Goal: Information Seeking & Learning: Get advice/opinions

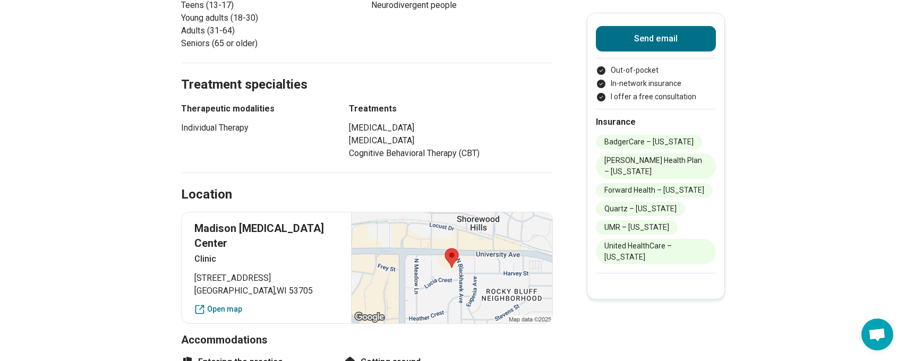
scroll to position [691, 0]
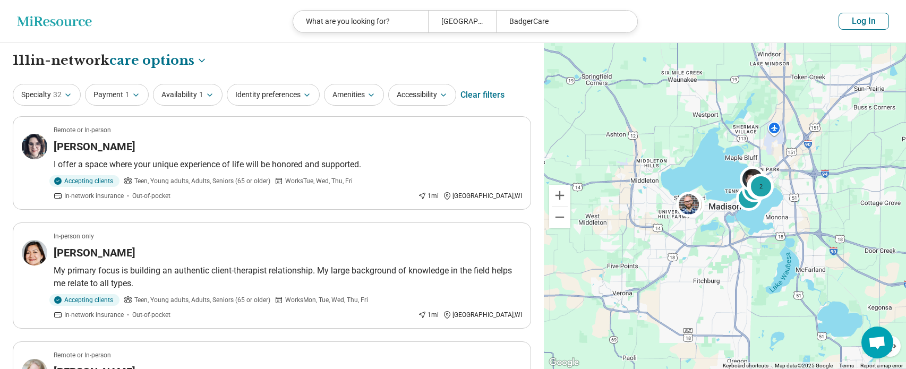
select select "***"
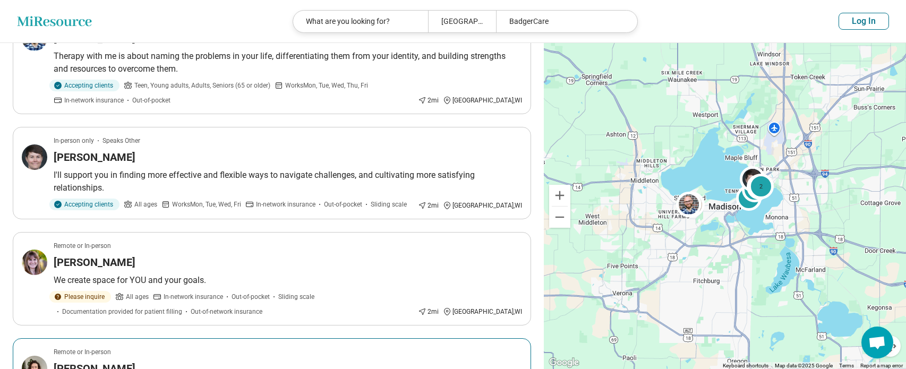
scroll to position [638, 0]
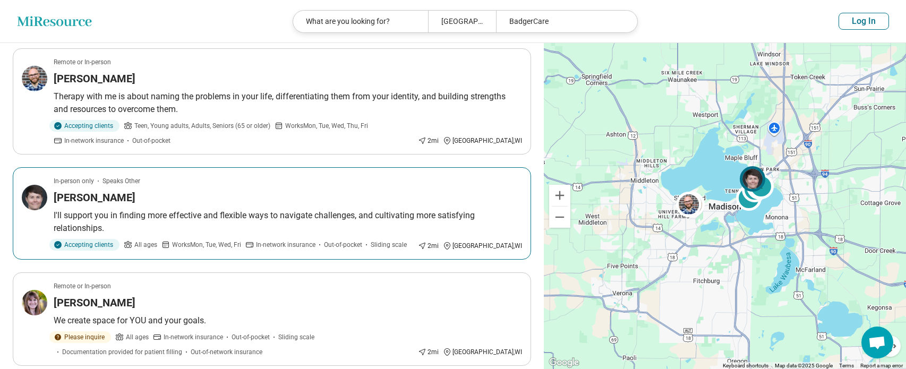
click at [89, 191] on h3 "Brianna Buhr" at bounding box center [95, 197] width 82 height 15
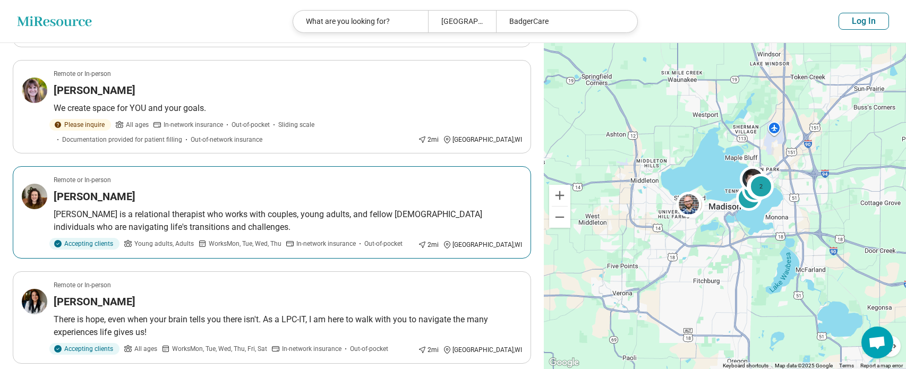
scroll to position [903, 0]
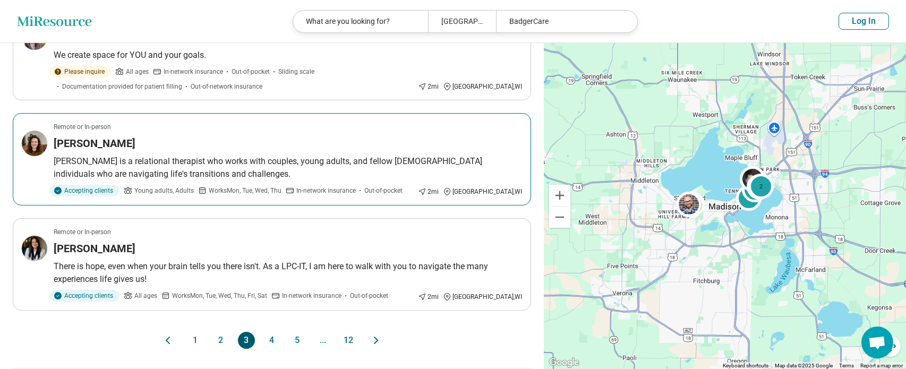
click at [98, 139] on h3 "Hilary Flynn Barrett" at bounding box center [95, 143] width 82 height 15
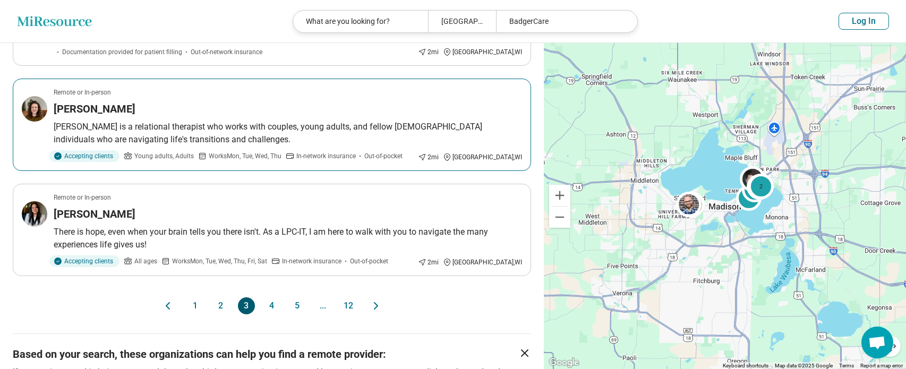
scroll to position [1009, 0]
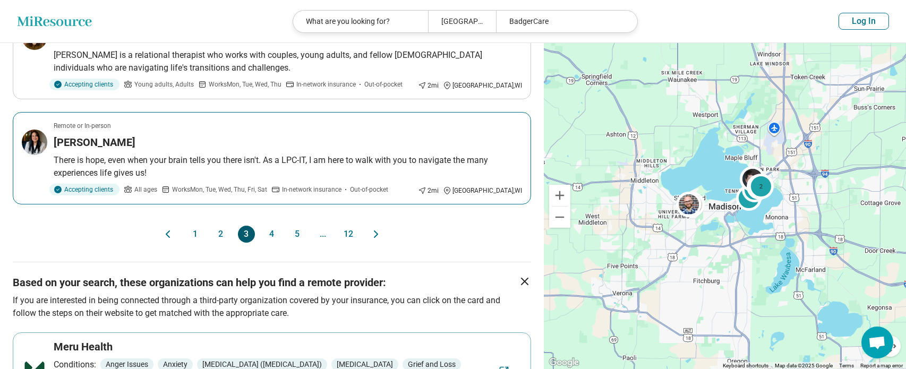
click at [100, 145] on h3 "Bailey Ledford" at bounding box center [95, 142] width 82 height 15
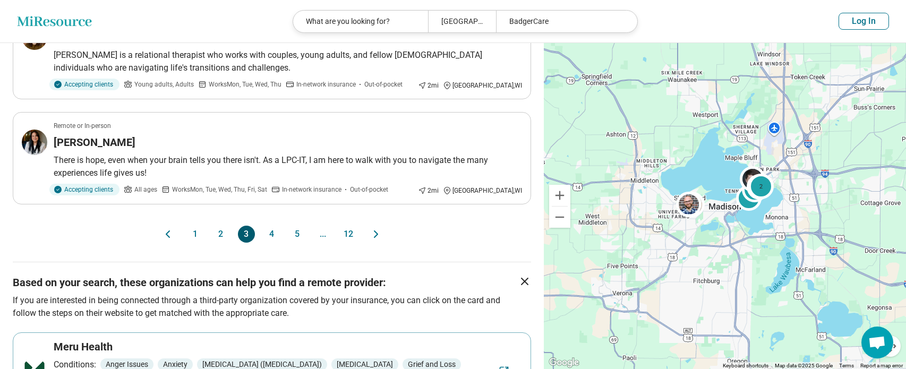
click at [276, 230] on button "4" at bounding box center [272, 234] width 17 height 17
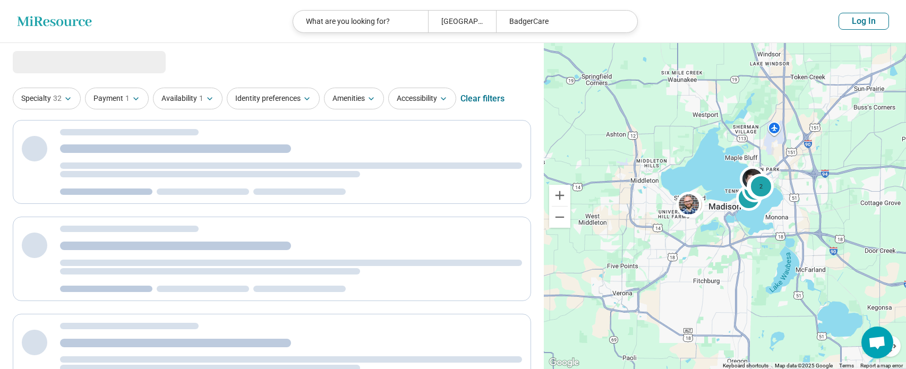
scroll to position [0, 0]
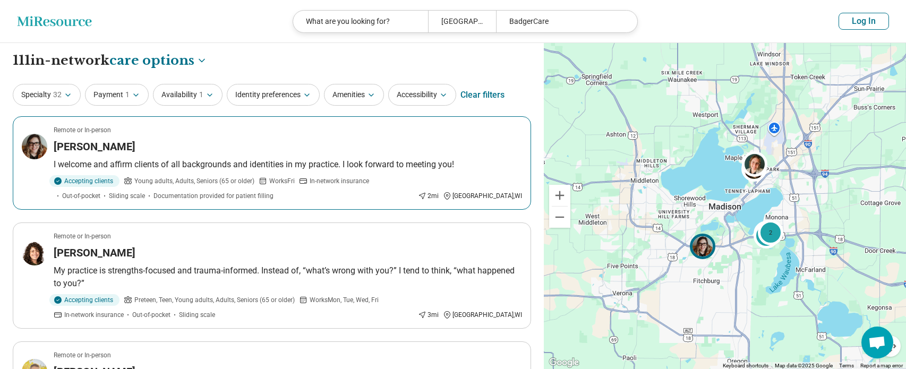
click at [87, 147] on h3 "[PERSON_NAME]" at bounding box center [95, 146] width 82 height 15
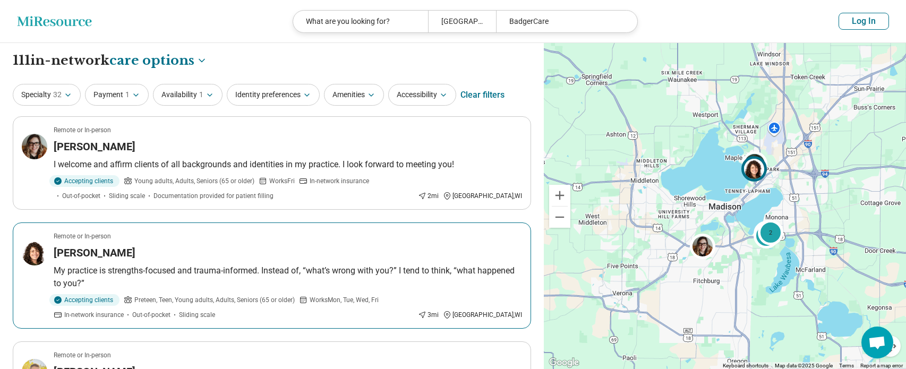
click at [80, 249] on h3 "Laura Stoesz" at bounding box center [95, 252] width 82 height 15
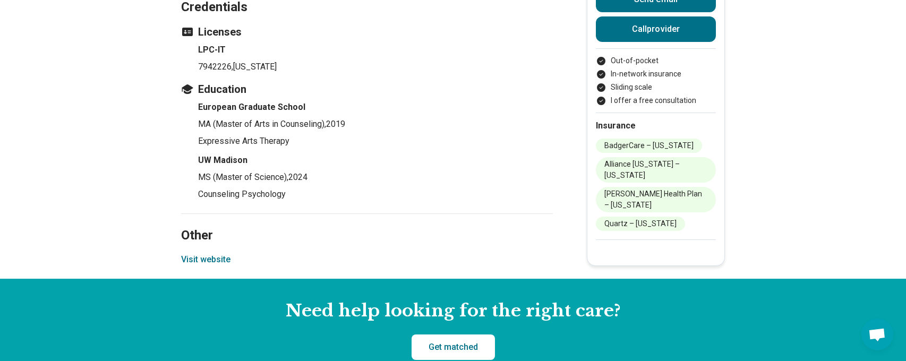
scroll to position [1063, 0]
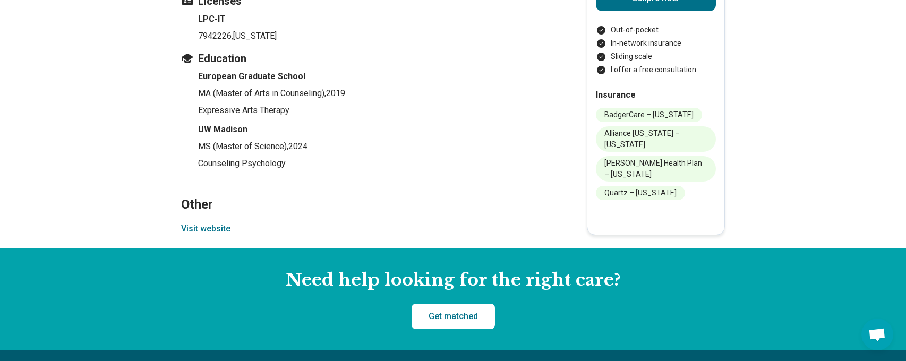
click at [208, 223] on button "Visit website" at bounding box center [205, 229] width 49 height 13
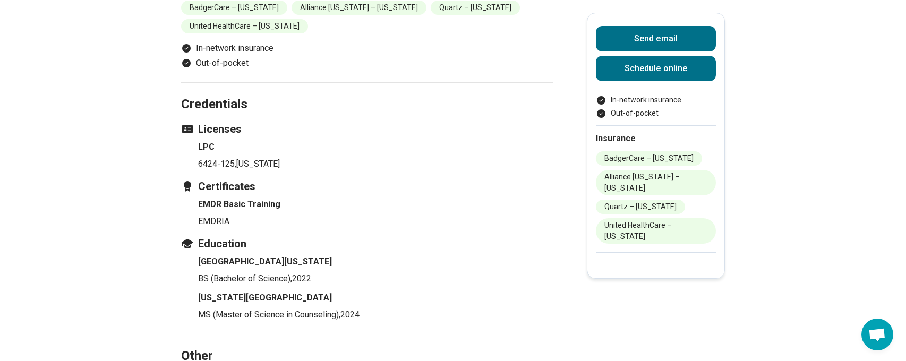
scroll to position [1275, 0]
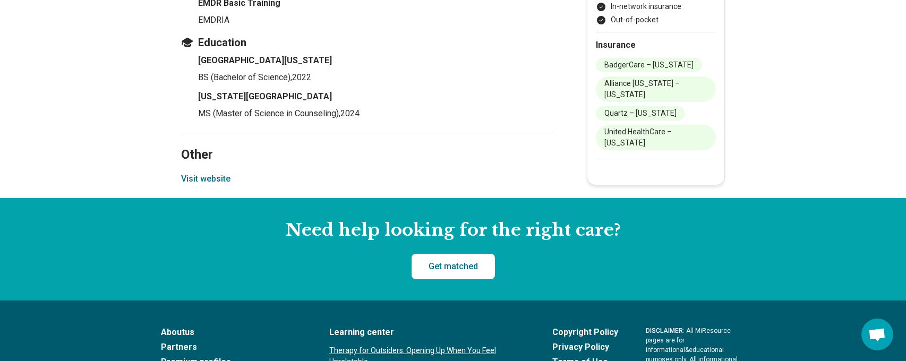
click at [218, 175] on button "Visit website" at bounding box center [205, 179] width 49 height 13
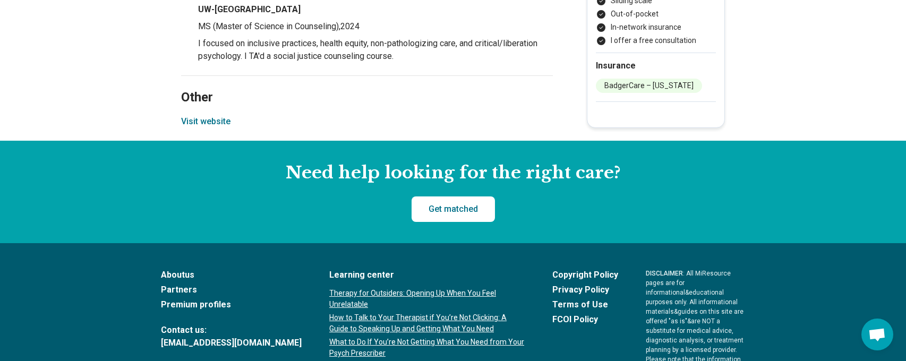
scroll to position [1488, 0]
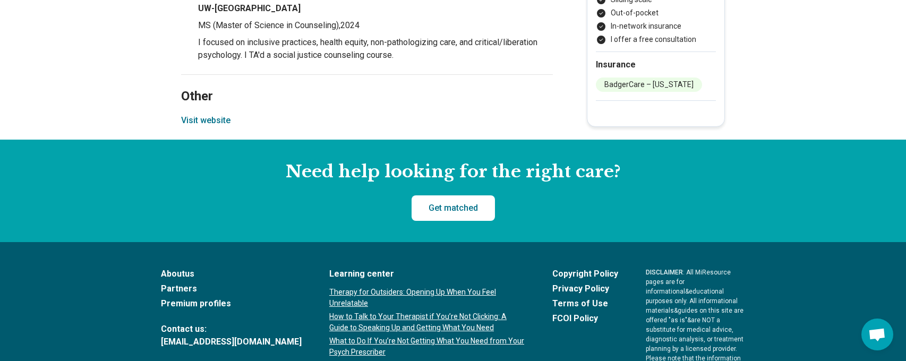
click at [203, 114] on button "Visit website" at bounding box center [205, 120] width 49 height 13
